Goal: Check status: Check status

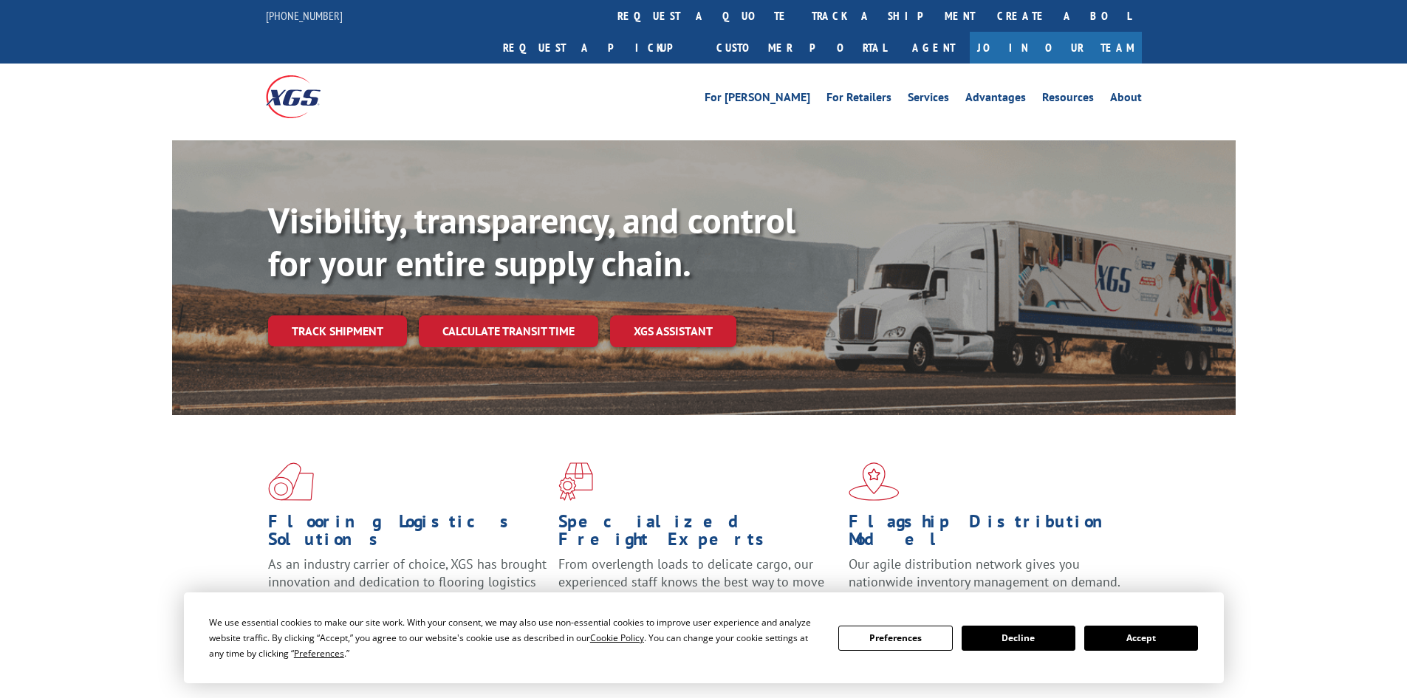
drag, startPoint x: 1165, startPoint y: 632, endPoint x: 1141, endPoint y: 621, distance: 26.1
click at [1164, 632] on button "Accept" at bounding box center [1142, 638] width 114 height 25
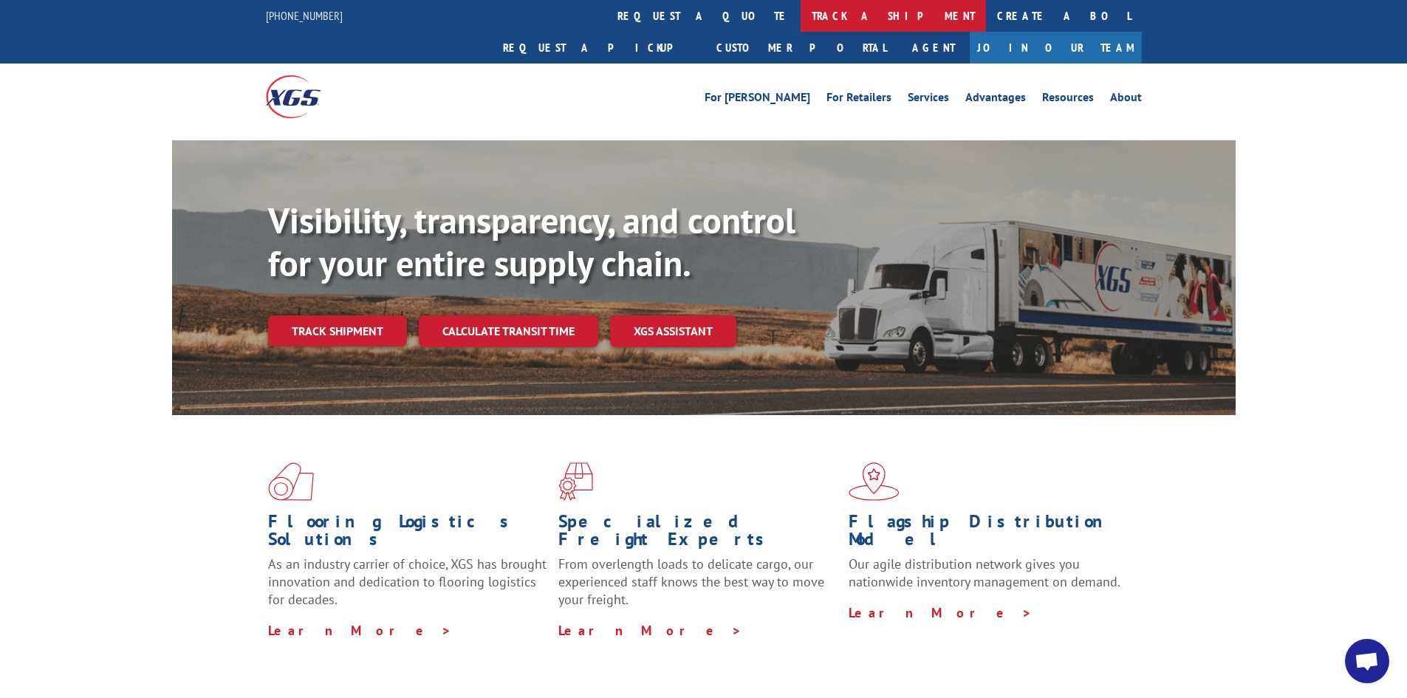
click at [801, 9] on link "track a shipment" at bounding box center [893, 16] width 185 height 32
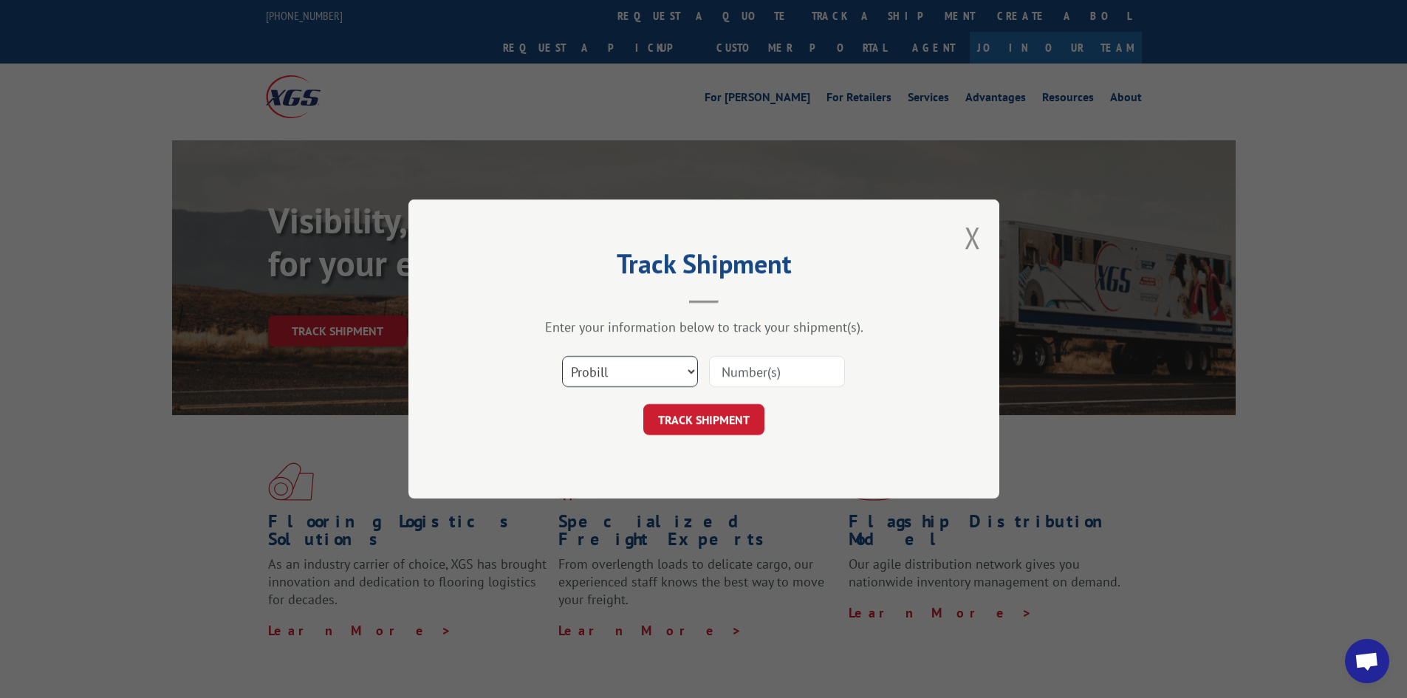
click at [647, 367] on select "Select category... Probill BOL PO" at bounding box center [630, 371] width 136 height 31
select select "bol"
click at [562, 356] on select "Select category... Probill BOL PO" at bounding box center [630, 371] width 136 height 31
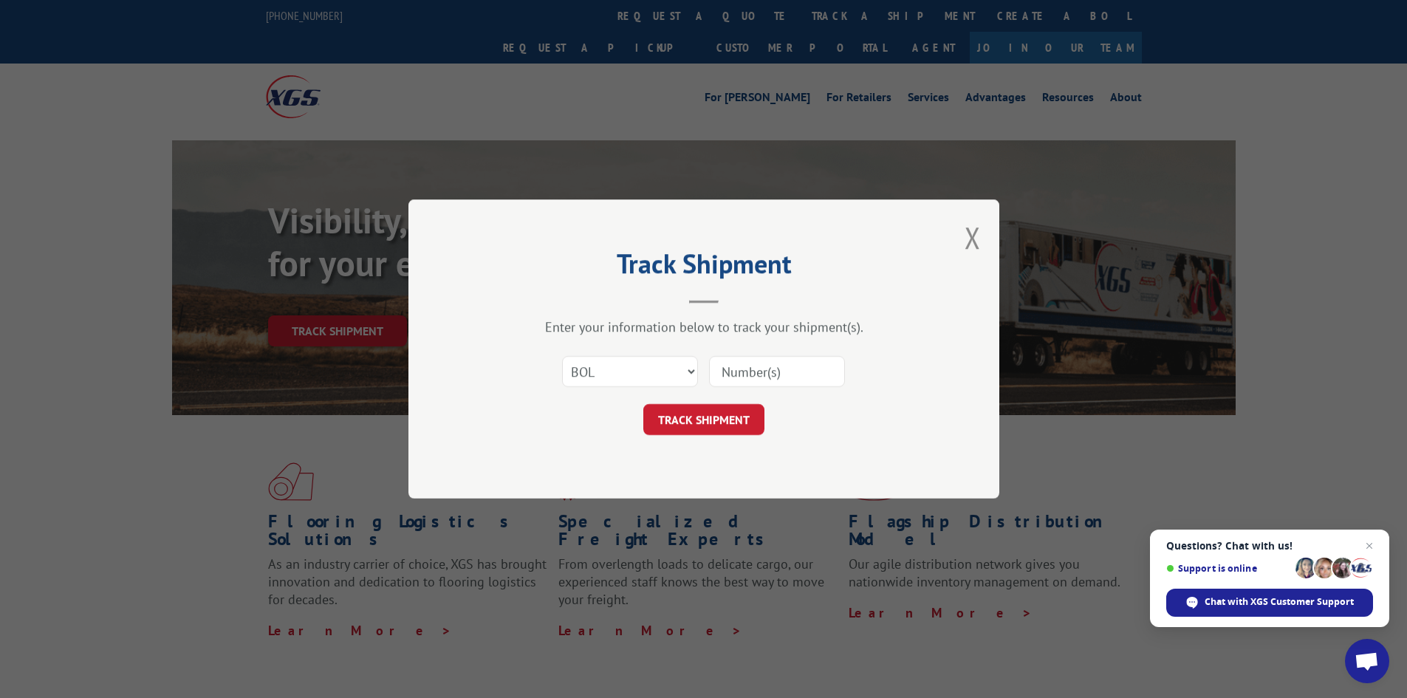
click at [769, 380] on input at bounding box center [777, 371] width 136 height 31
paste input "5513498"
type input "5513498"
click at [644, 404] on button "TRACK SHIPMENT" at bounding box center [704, 419] width 121 height 31
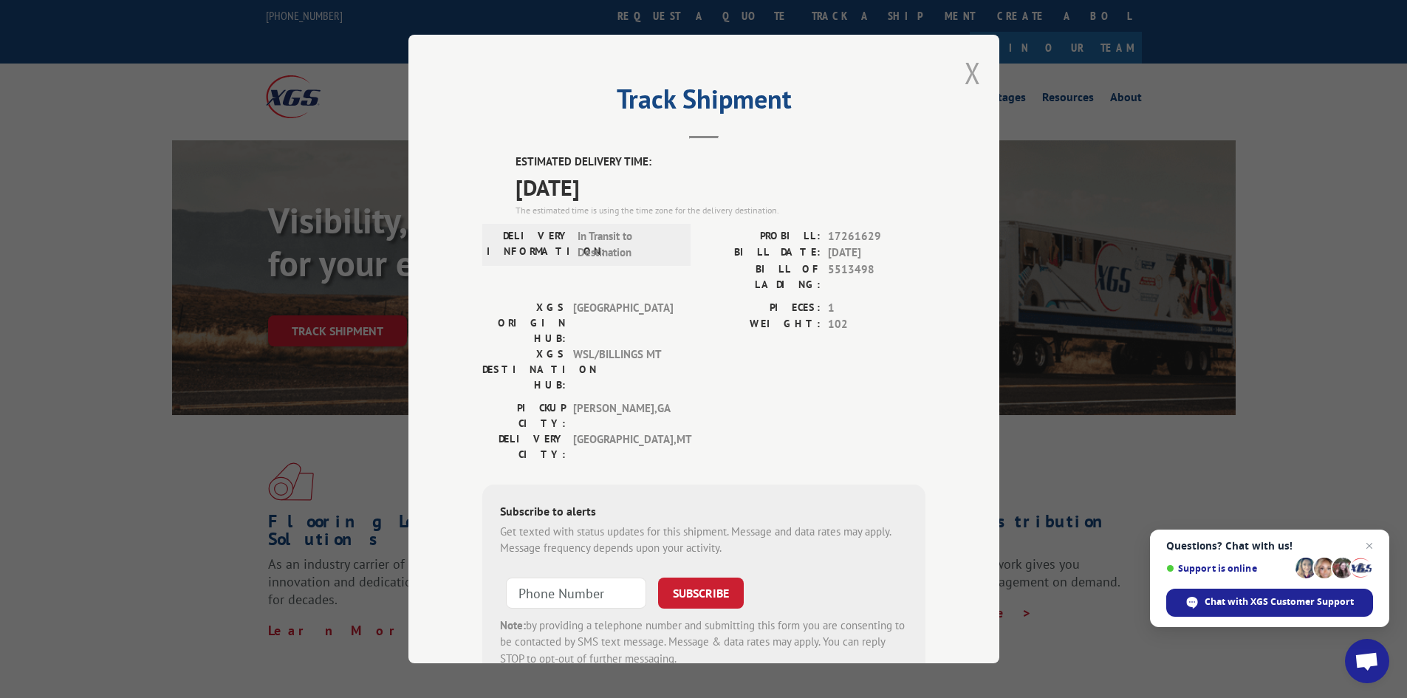
click at [965, 69] on button "Close modal" at bounding box center [973, 72] width 16 height 39
